Goal: Information Seeking & Learning: Learn about a topic

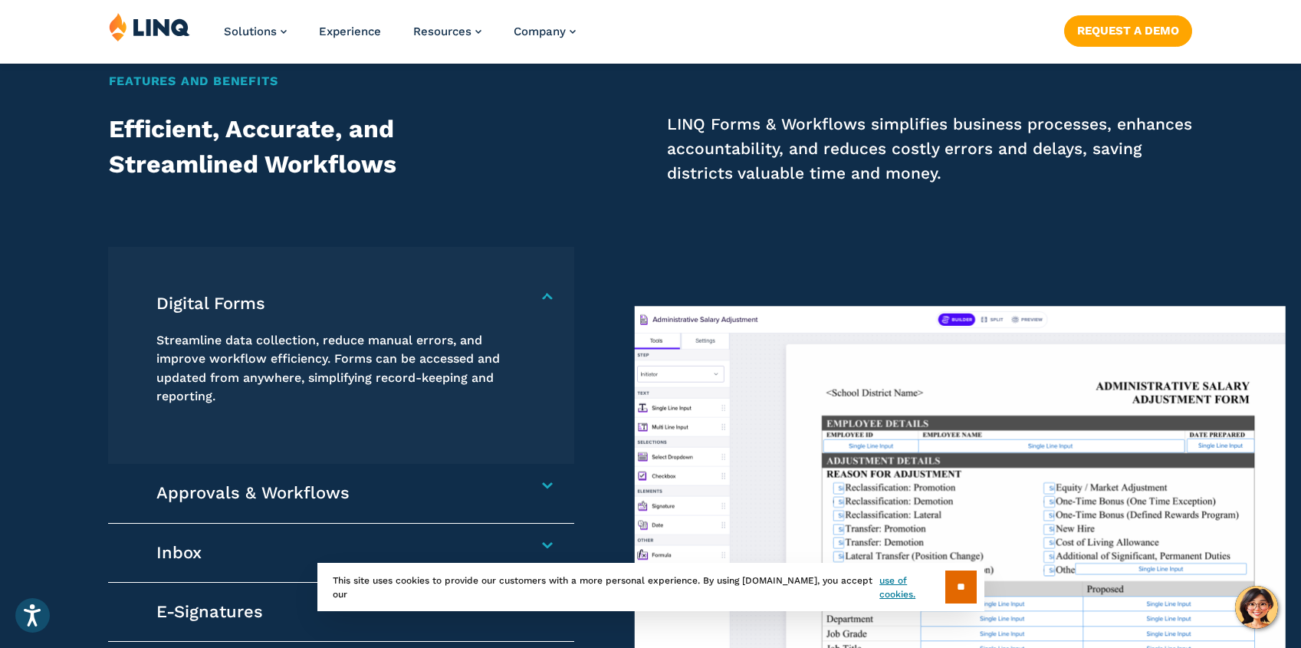
scroll to position [1288, 0]
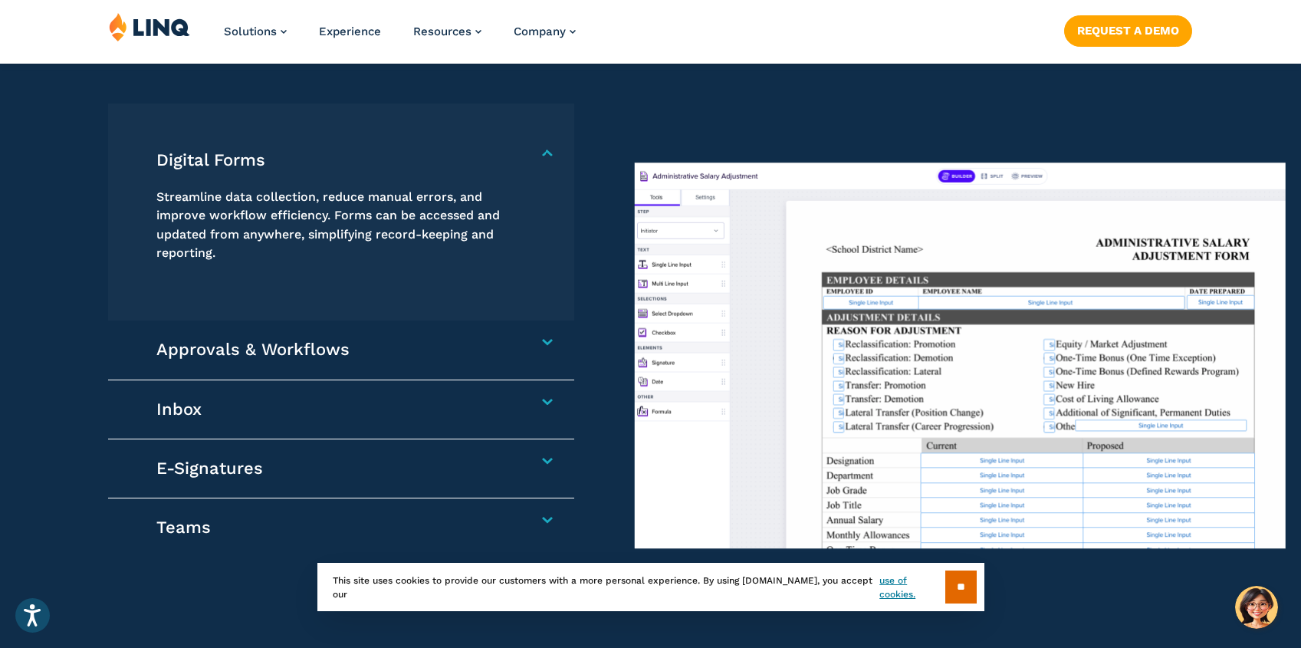
click at [553, 336] on div "Approvals & Workflows Automate processes, improve visibility and accountability…" at bounding box center [341, 350] width 466 height 59
click at [510, 341] on h4 "Approvals & Workflows" at bounding box center [333, 349] width 354 height 21
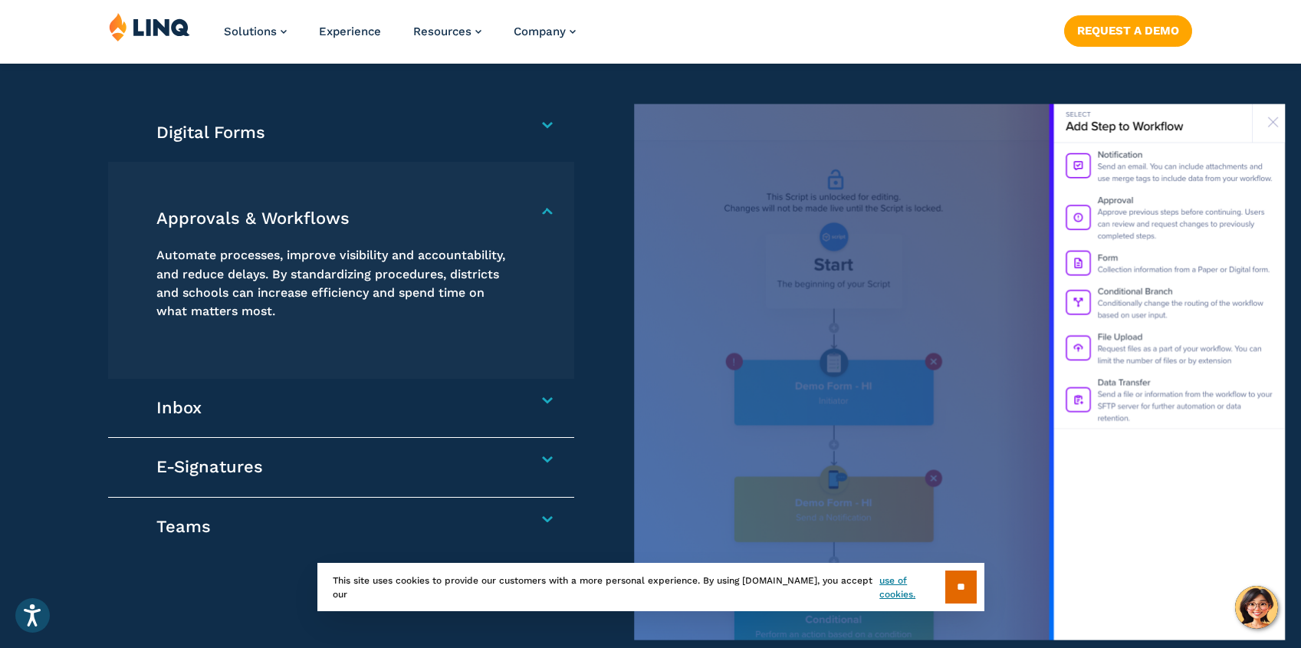
click at [548, 160] on div "Digital Forms Streamline data collection, reduce manual errors, and improve wor…" at bounding box center [341, 133] width 466 height 58
click at [551, 135] on div "Digital Forms Streamline data collection, reduce manual errors, and improve wor…" at bounding box center [341, 133] width 466 height 58
click at [510, 123] on h4 "Digital Forms" at bounding box center [333, 132] width 354 height 21
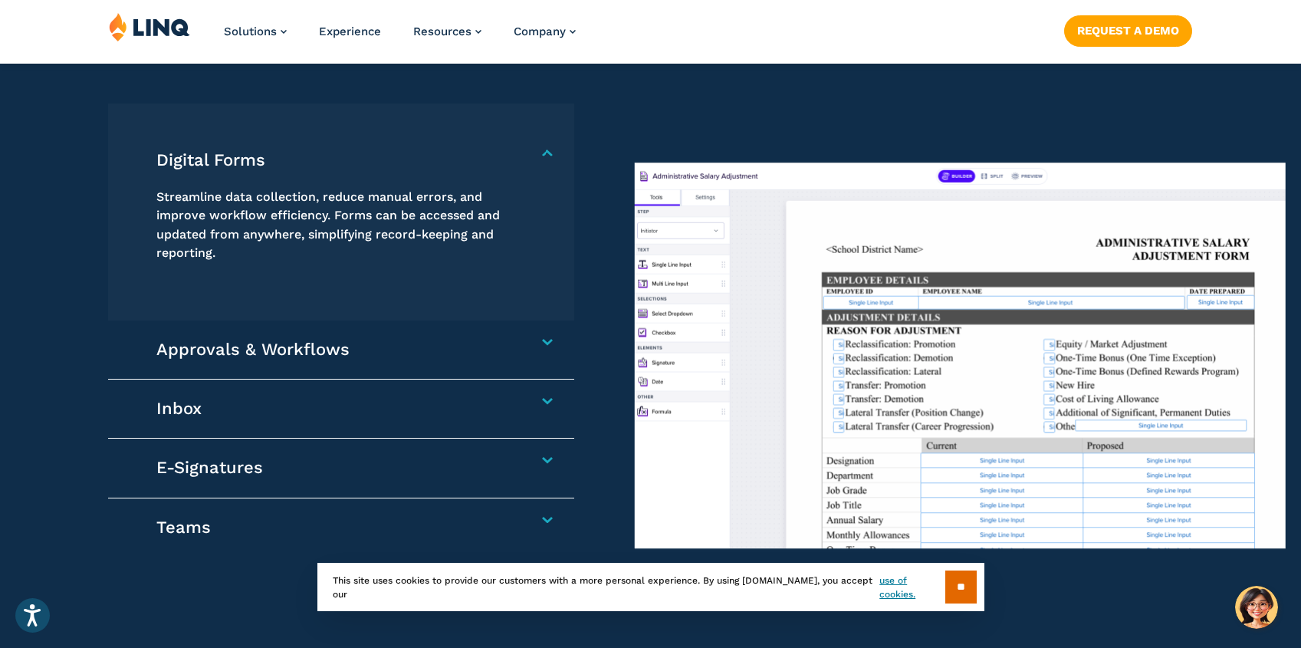
click at [526, 407] on div "Inbox Receive, manage, and respond to communications in one centralized locatio…" at bounding box center [341, 409] width 466 height 59
click at [541, 393] on div "Inbox Receive, manage, and respond to communications in one centralized locatio…" at bounding box center [341, 409] width 466 height 59
click at [552, 396] on div "Inbox Receive, manage, and respond to communications in one centralized locatio…" at bounding box center [341, 409] width 466 height 59
click at [510, 399] on h4 "Inbox" at bounding box center [333, 408] width 354 height 21
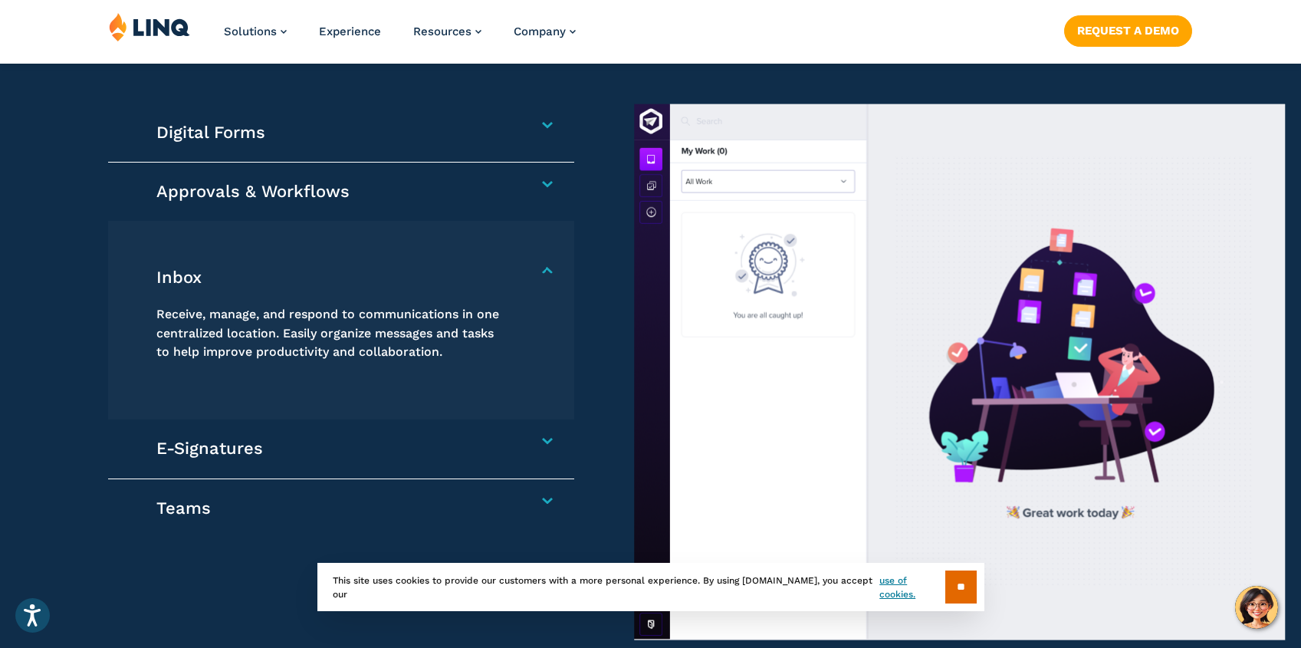
click at [510, 186] on h4 "Approvals & Workflows" at bounding box center [333, 191] width 354 height 21
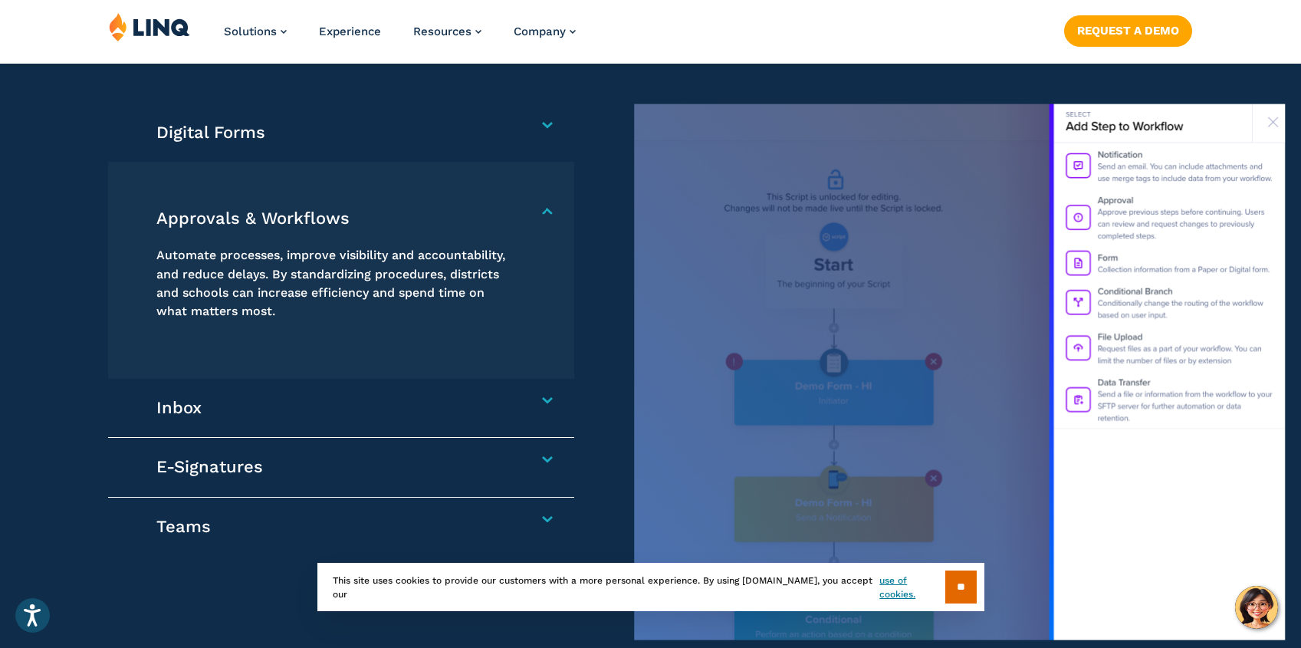
click at [542, 465] on div "E-Signatures Enable electronic signature of documents, reducing the need for ph…" at bounding box center [341, 467] width 466 height 59
click at [510, 459] on h4 "E-Signatures" at bounding box center [333, 466] width 354 height 21
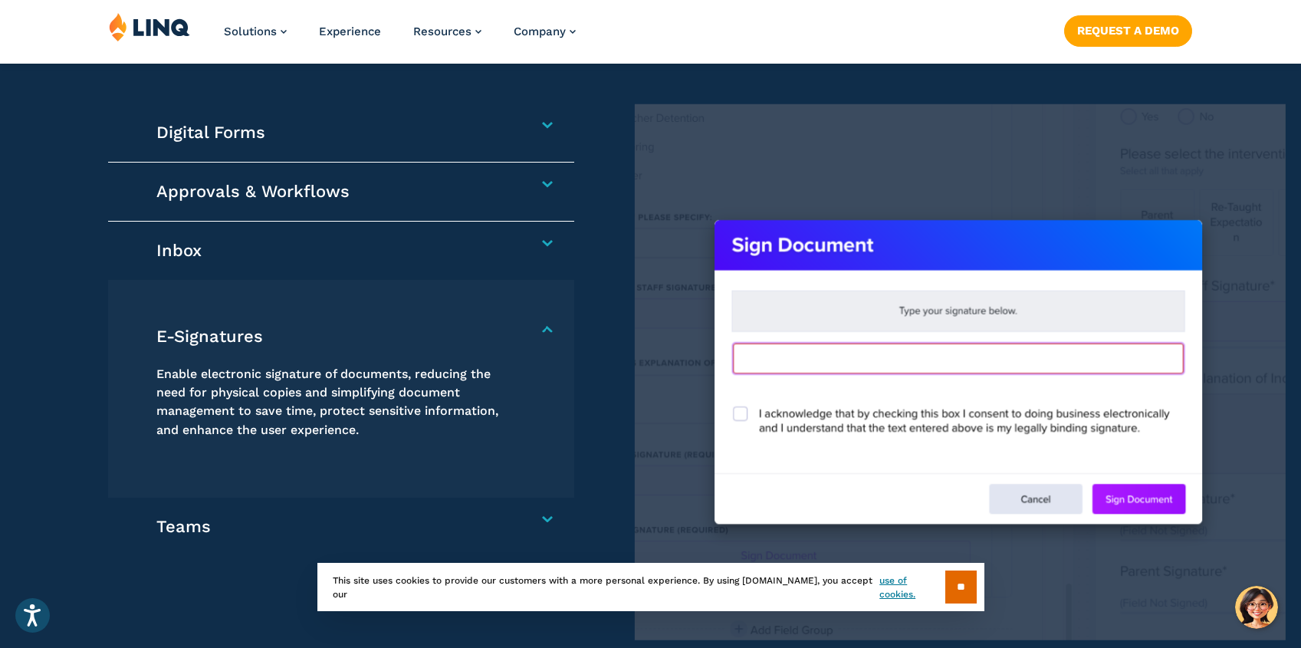
click at [556, 321] on div "E-Signatures Enable electronic signature of documents, reducing the need for ph…" at bounding box center [341, 388] width 466 height 217
click at [564, 320] on div "E-Signatures Enable electronic signature of documents, reducing the need for ph…" at bounding box center [341, 388] width 466 height 217
click at [542, 121] on div "Digital Forms Streamline data collection, reduce manual errors, and improve wor…" at bounding box center [341, 133] width 466 height 59
click at [510, 127] on h4 "Digital Forms" at bounding box center [333, 132] width 354 height 21
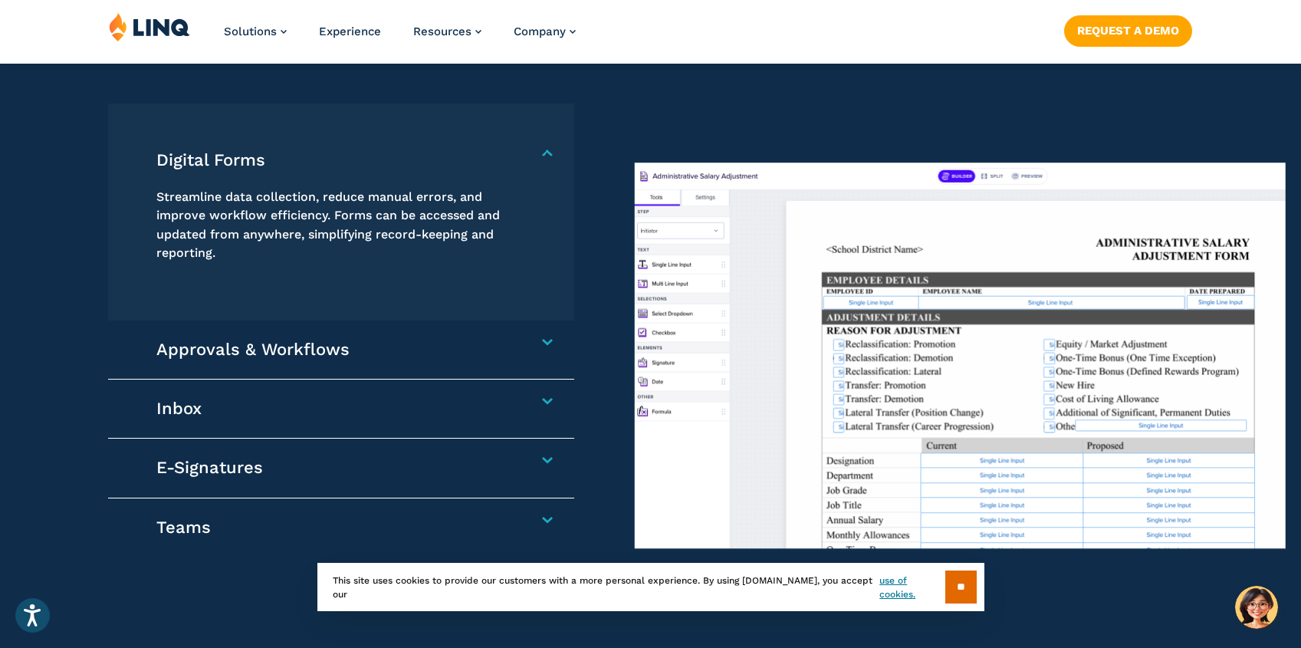
click at [549, 127] on div "Digital Forms Streamline data collection, reduce manual errors, and improve wor…" at bounding box center [341, 212] width 466 height 217
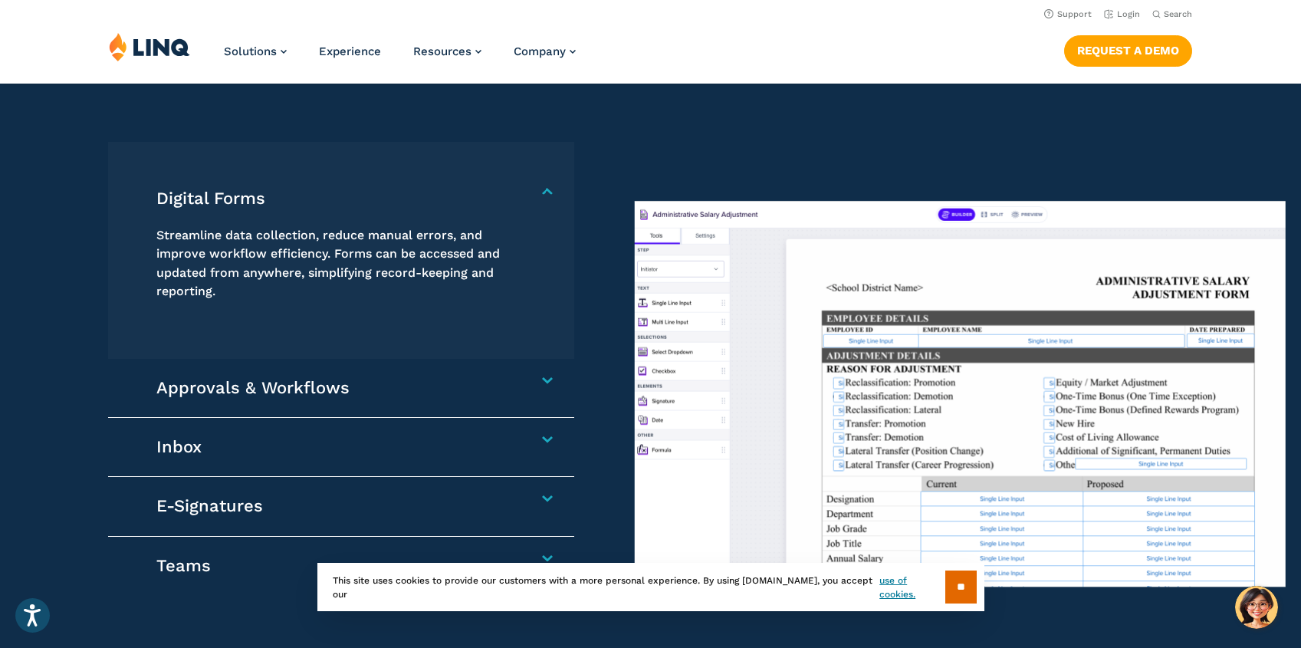
scroll to position [1253, 0]
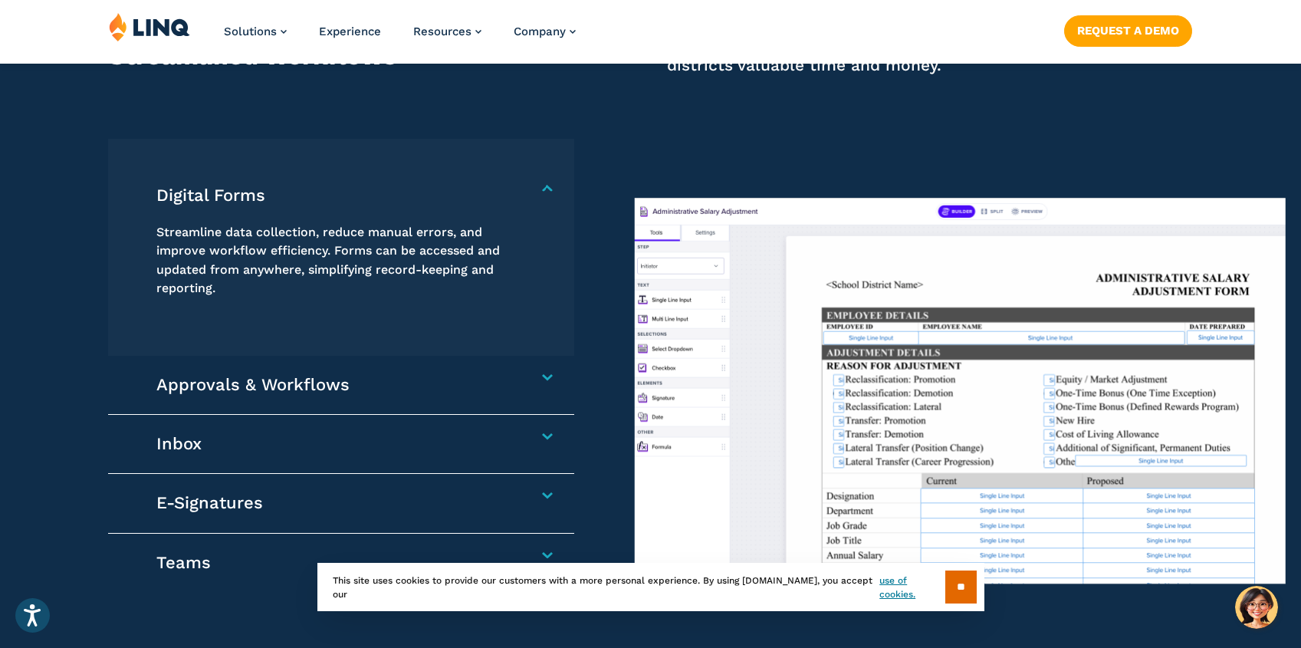
click at [547, 451] on div "Inbox Receive, manage, and respond to communications in one centralized locatio…" at bounding box center [341, 444] width 466 height 59
click at [548, 428] on div "Inbox Receive, manage, and respond to communications in one centralized locatio…" at bounding box center [341, 444] width 466 height 59
click at [510, 436] on h4 "Inbox" at bounding box center [333, 443] width 354 height 21
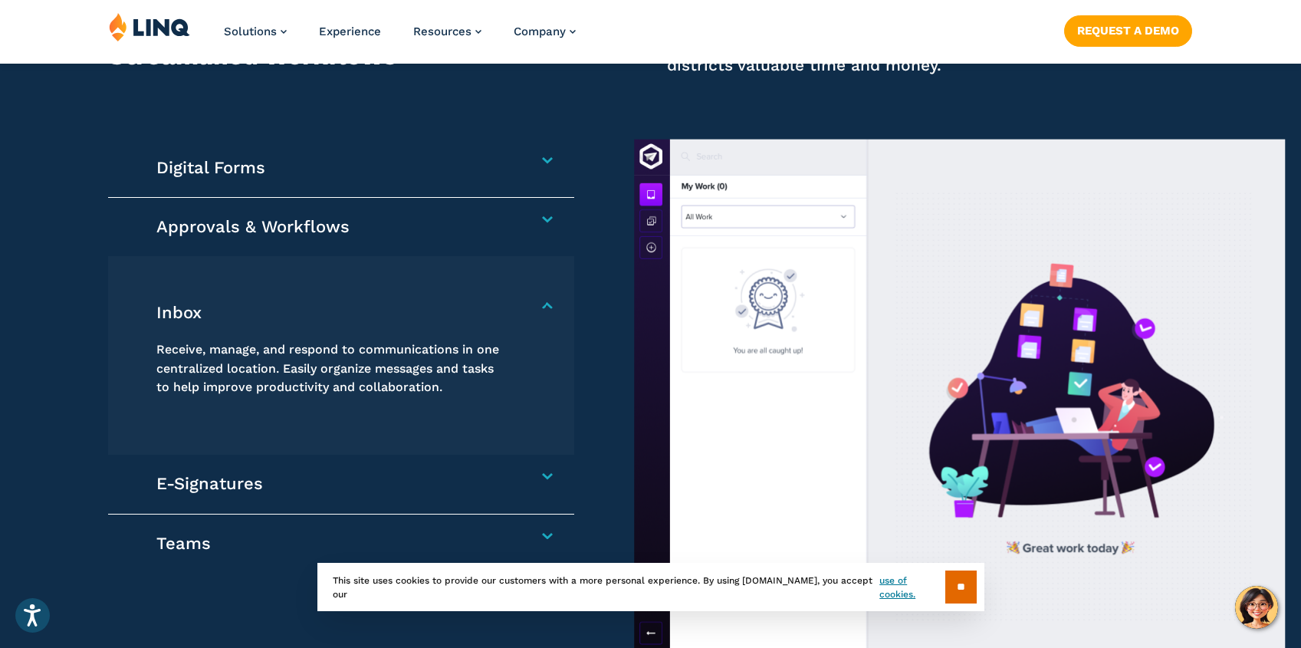
click at [598, 353] on div "Digital Forms Streamline data collection, reduce manual errors, and improve wor…" at bounding box center [650, 407] width 1301 height 537
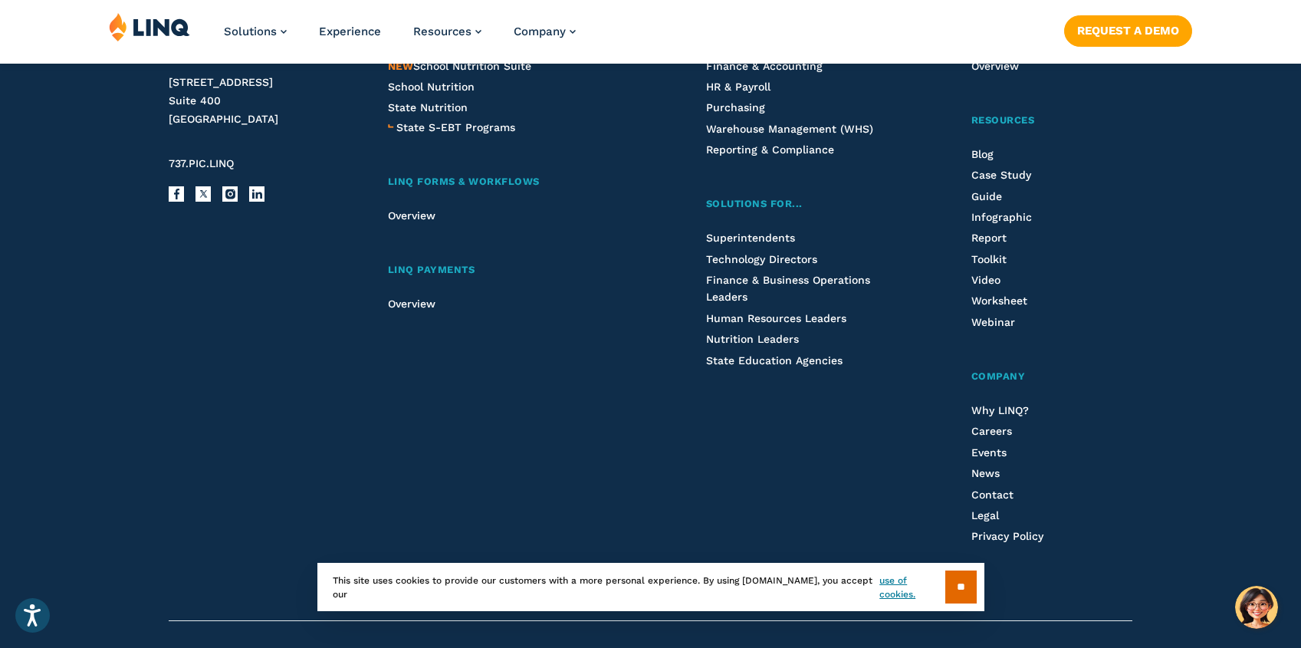
scroll to position [3689, 0]
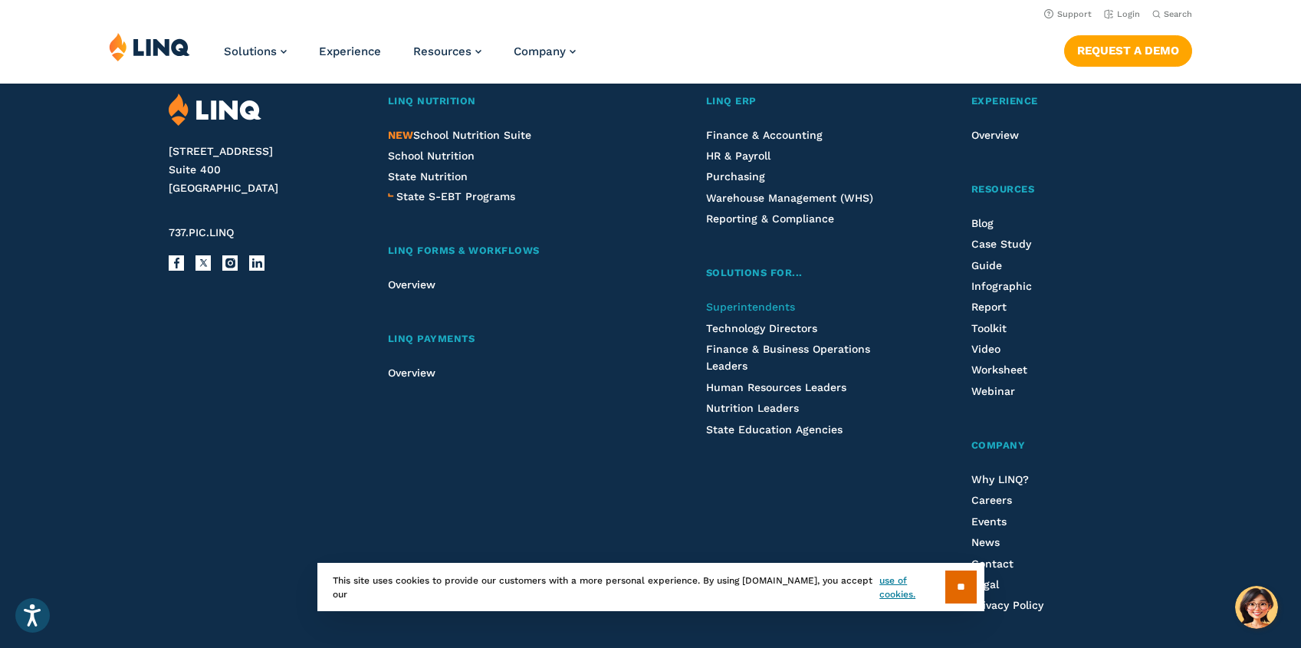
click at [781, 309] on span "Superintendents" at bounding box center [750, 307] width 89 height 12
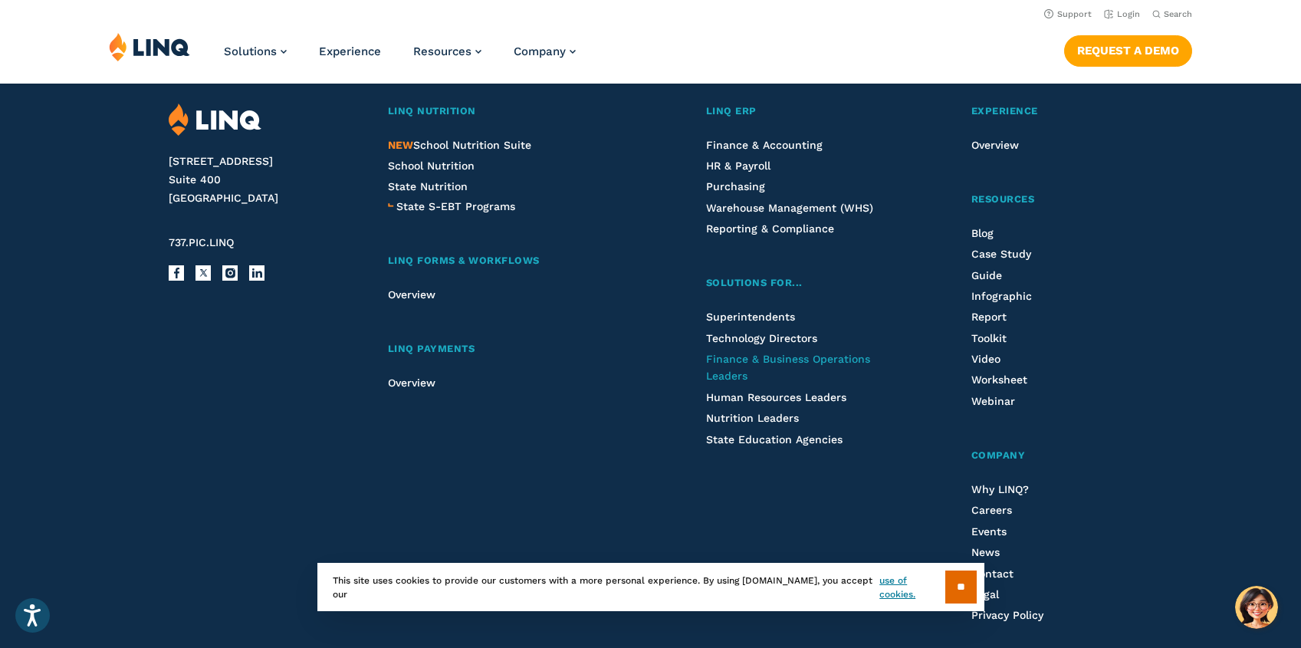
click at [736, 360] on span "Finance & Business Operations Leaders" at bounding box center [788, 367] width 164 height 29
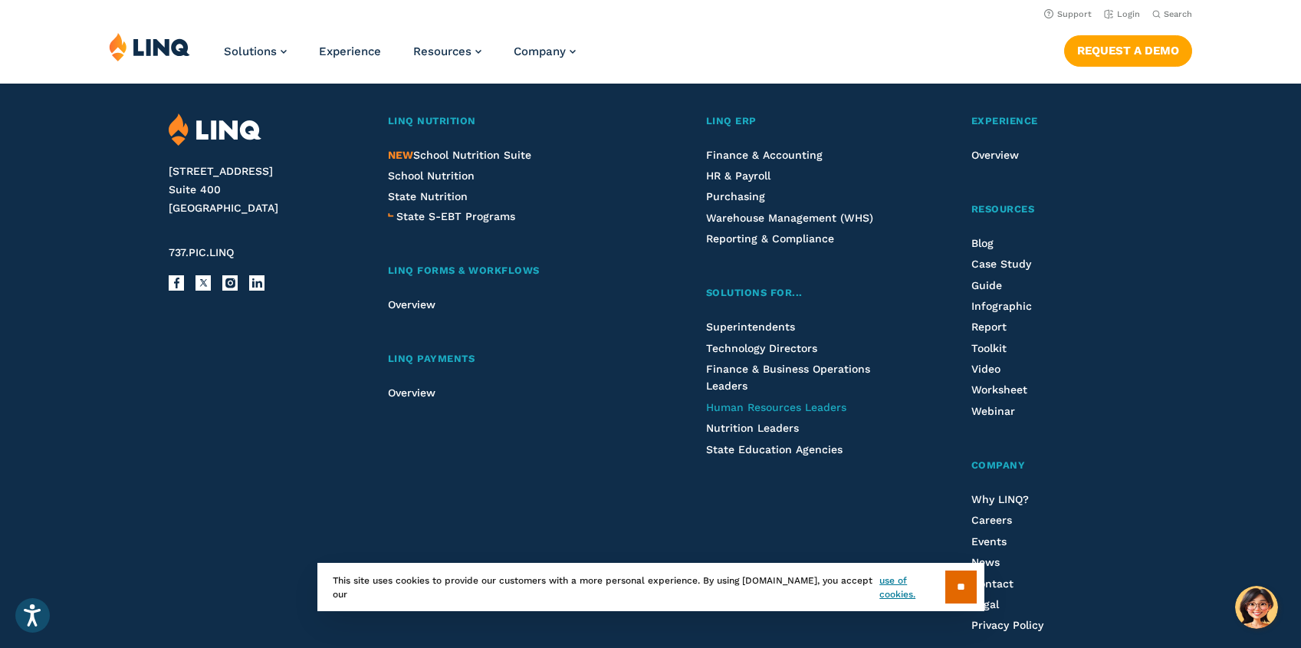
click at [737, 403] on span "Human Resources Leaders" at bounding box center [776, 407] width 140 height 12
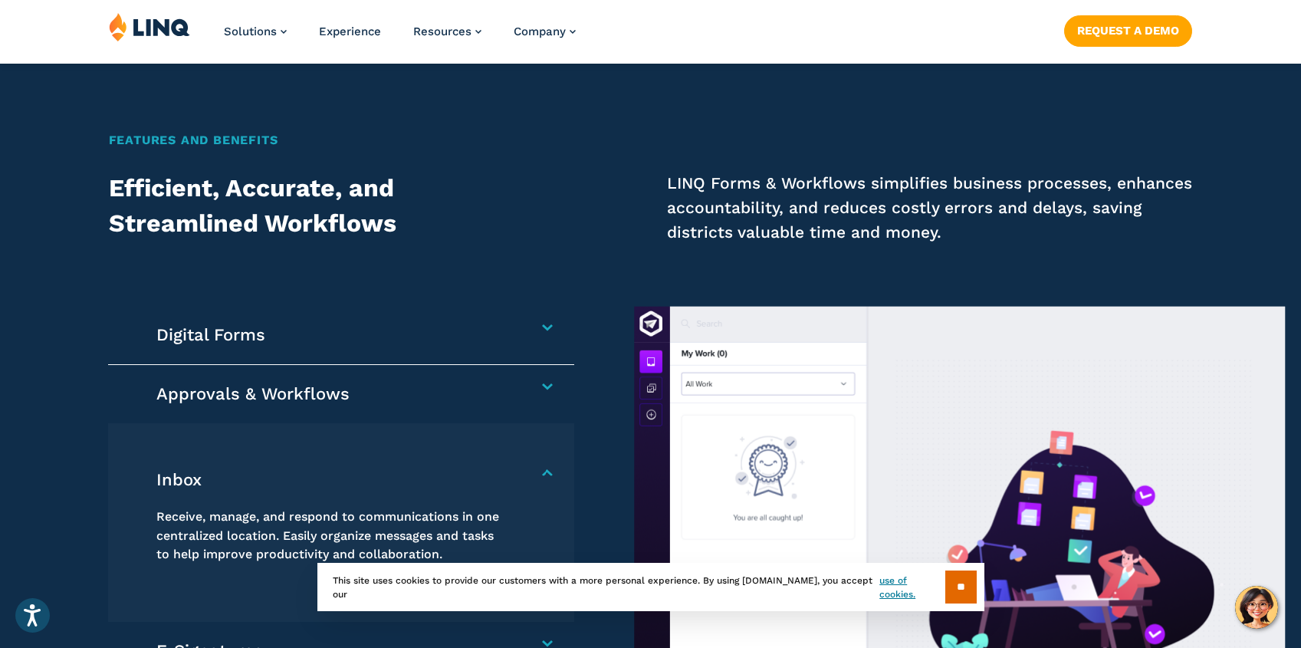
scroll to position [1390, 0]
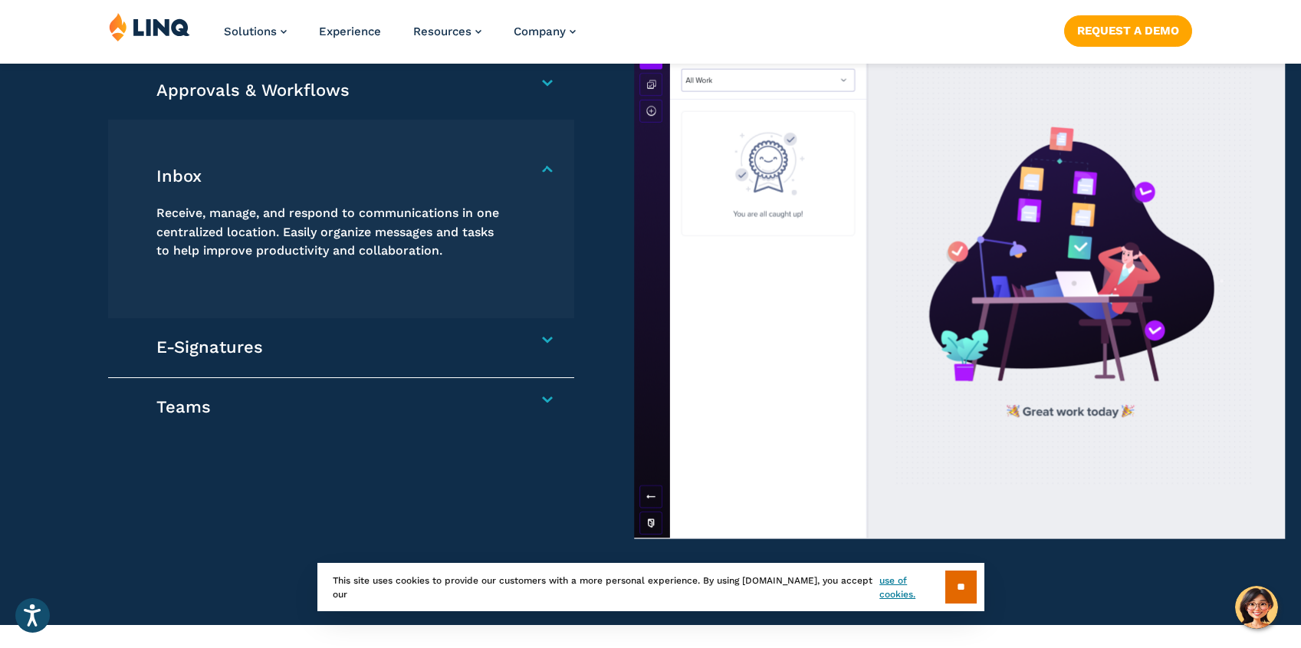
click at [307, 393] on div "Teams Create unique teams for various departments and projects to [PERSON_NAME]…" at bounding box center [341, 407] width 466 height 58
click at [307, 401] on h4 "Teams" at bounding box center [333, 406] width 354 height 21
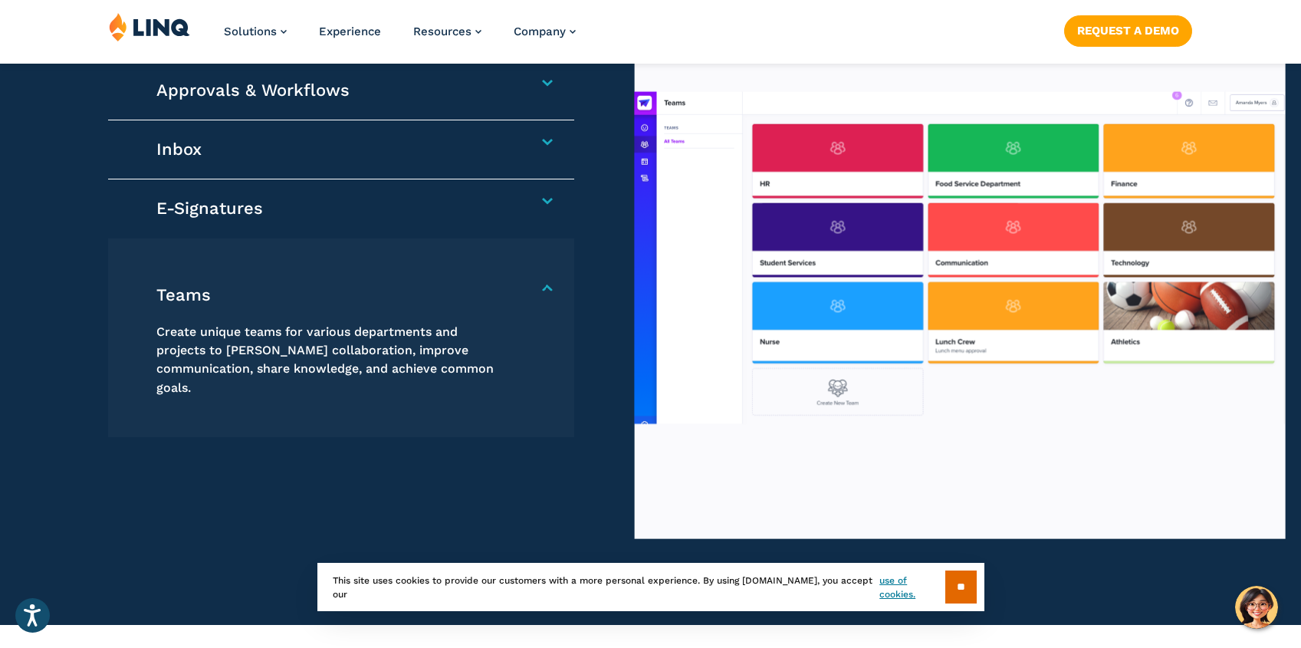
click at [309, 345] on span "Create unique teams for various departments and projects to [PERSON_NAME] colla…" at bounding box center [324, 359] width 337 height 71
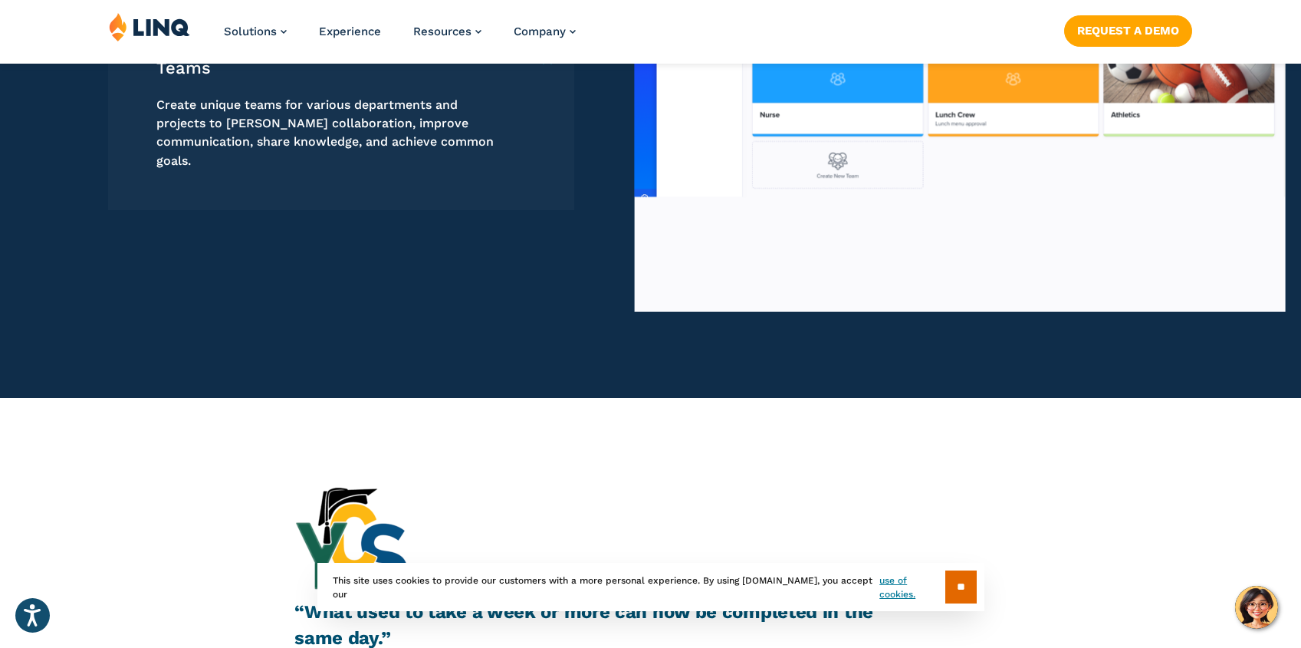
scroll to position [1926, 0]
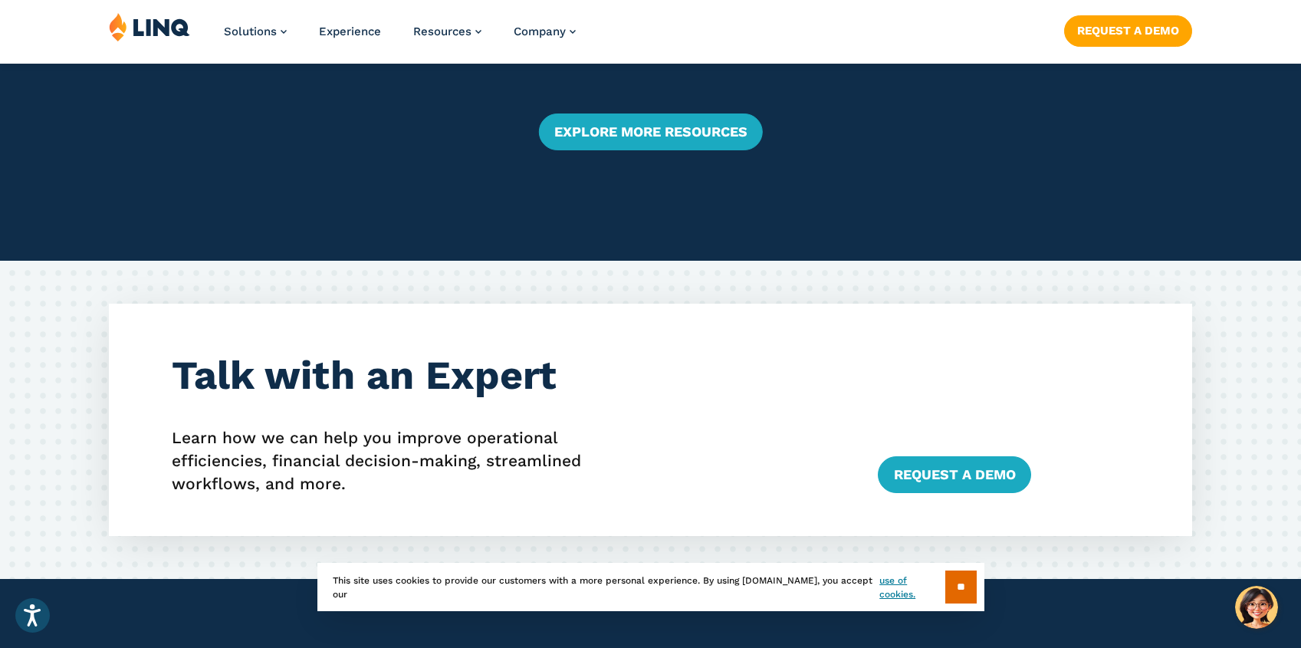
scroll to position [2694, 0]
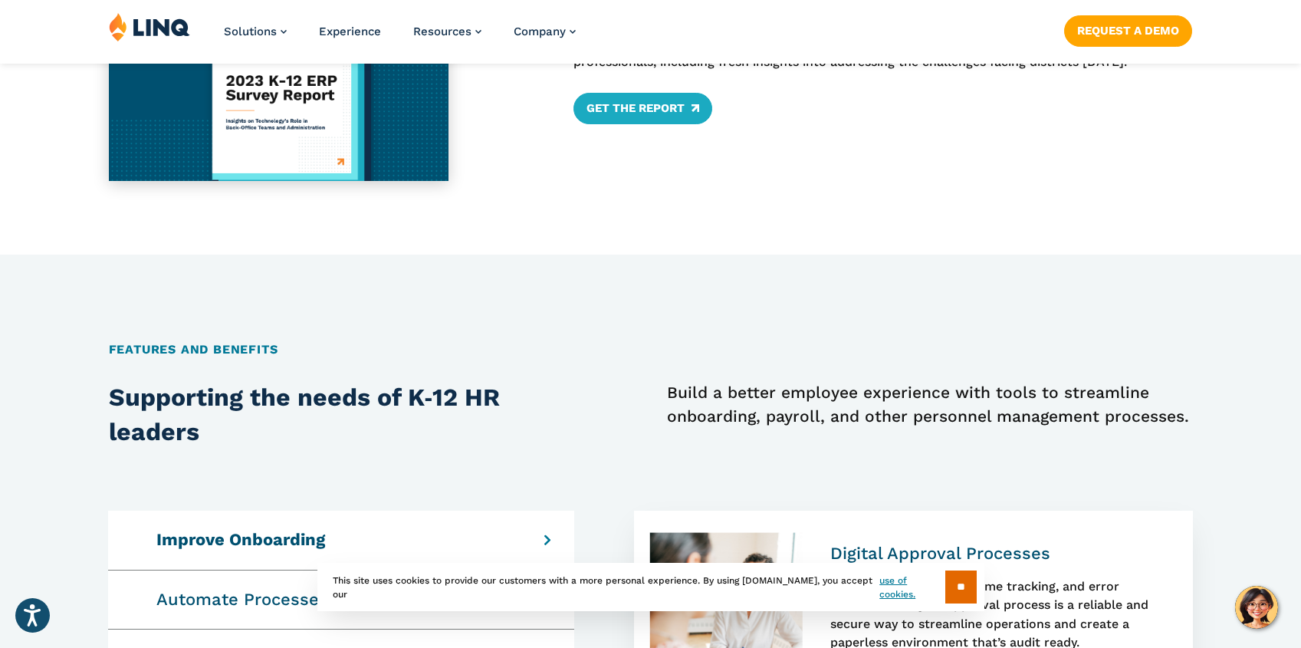
scroll to position [1347, 0]
